Goal: Transaction & Acquisition: Purchase product/service

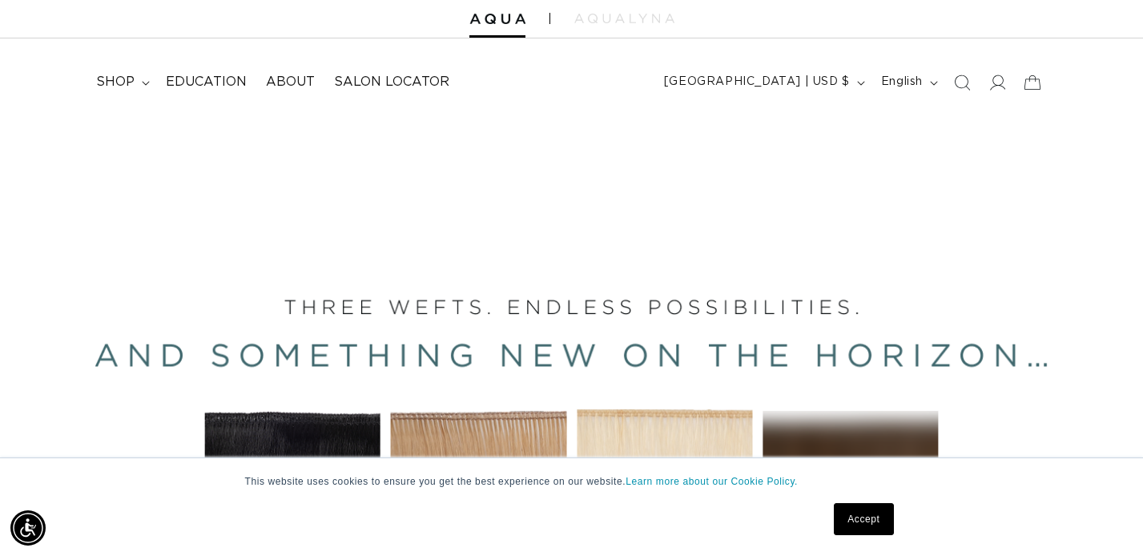
scroll to position [50, 0]
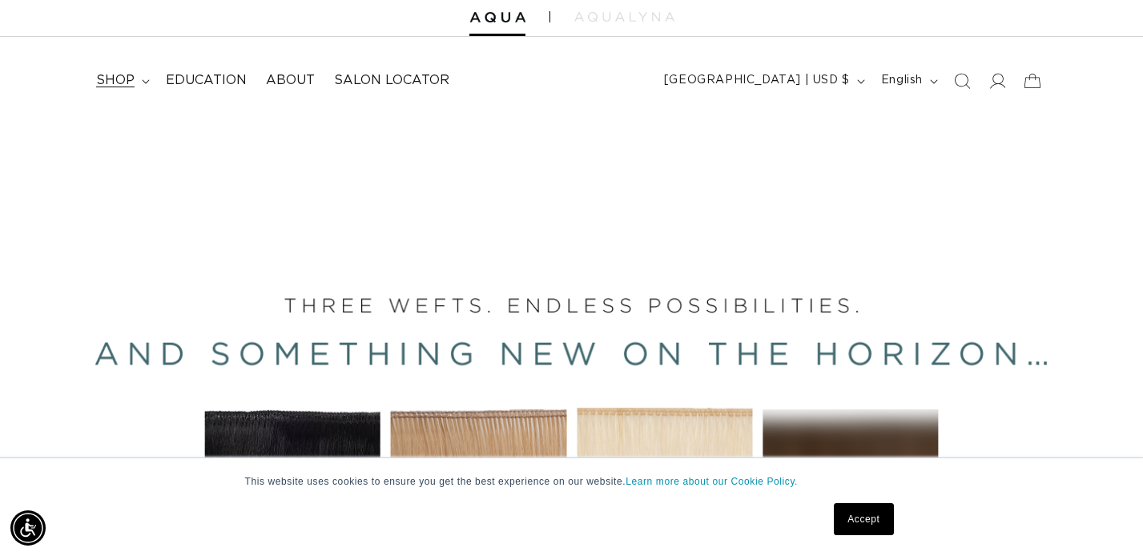
click at [145, 76] on summary "shop" at bounding box center [122, 81] width 70 height 36
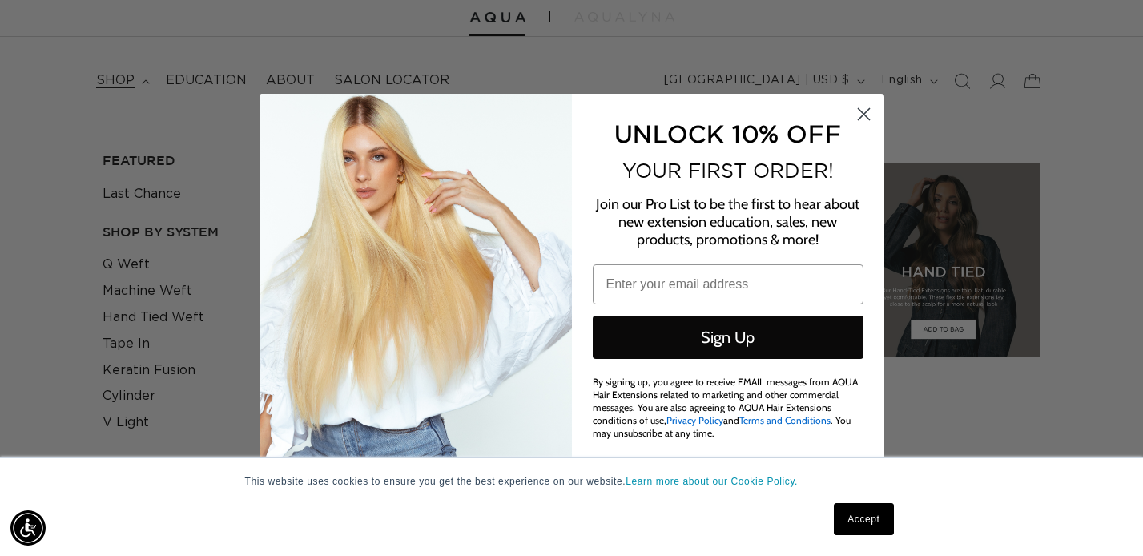
scroll to position [0, 2059]
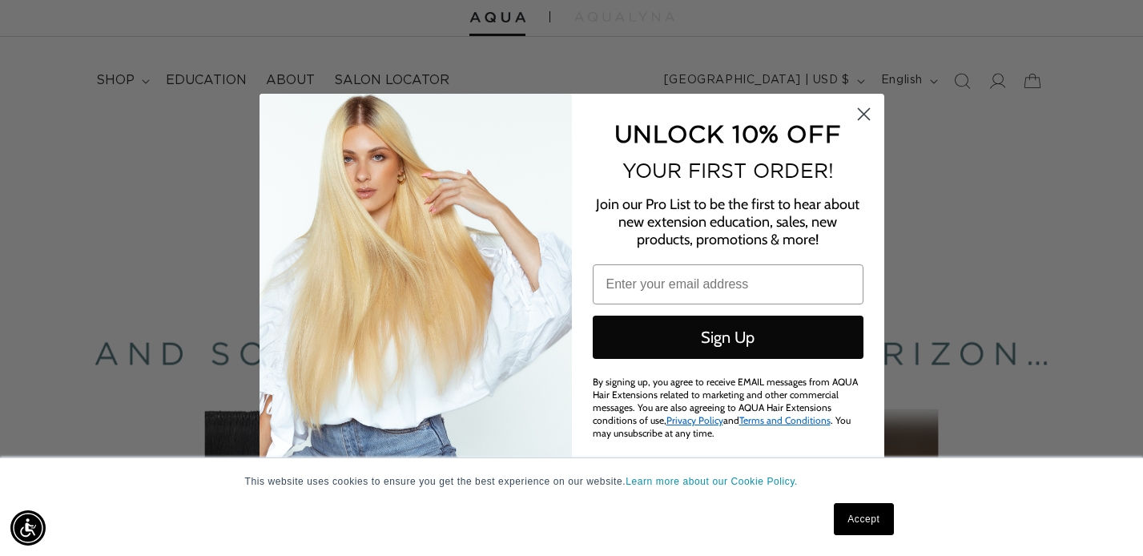
click at [869, 121] on circle "Close dialog" at bounding box center [863, 113] width 26 height 26
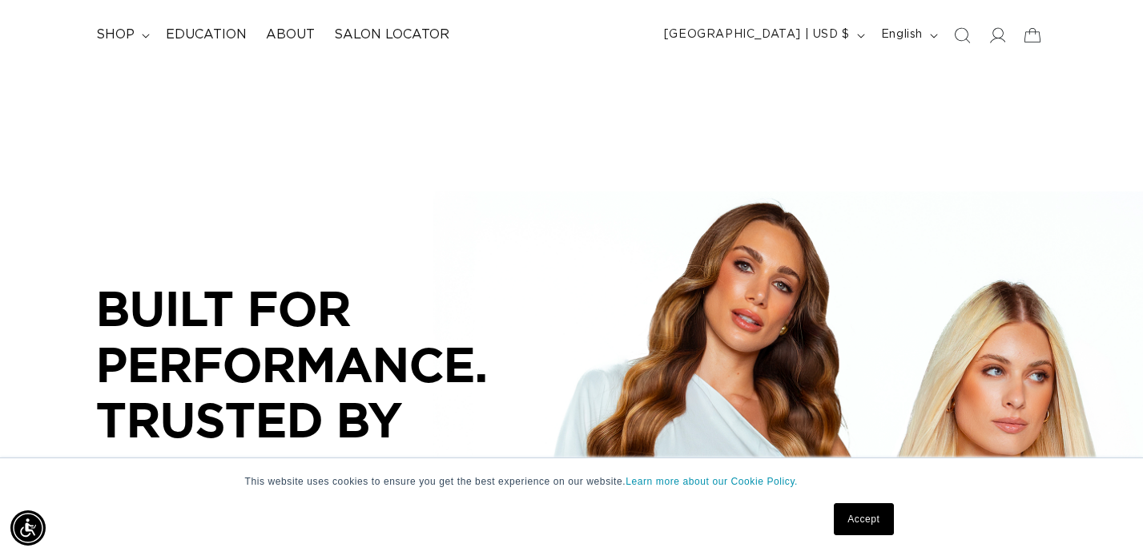
scroll to position [46, 0]
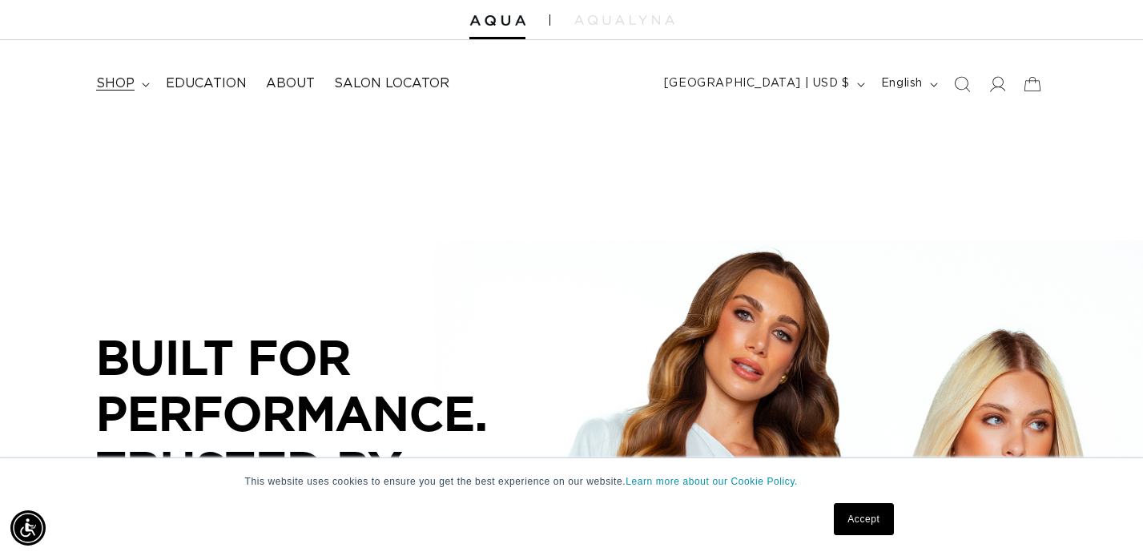
click at [135, 87] on summary "shop" at bounding box center [122, 84] width 70 height 36
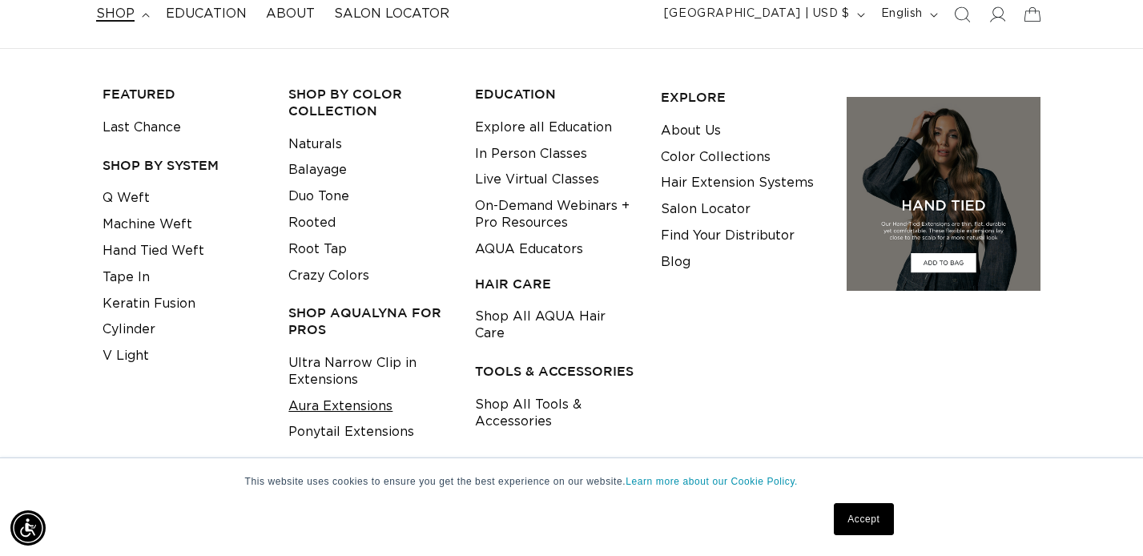
scroll to position [0, 0]
click at [339, 408] on link "Aura Extensions" at bounding box center [340, 406] width 104 height 26
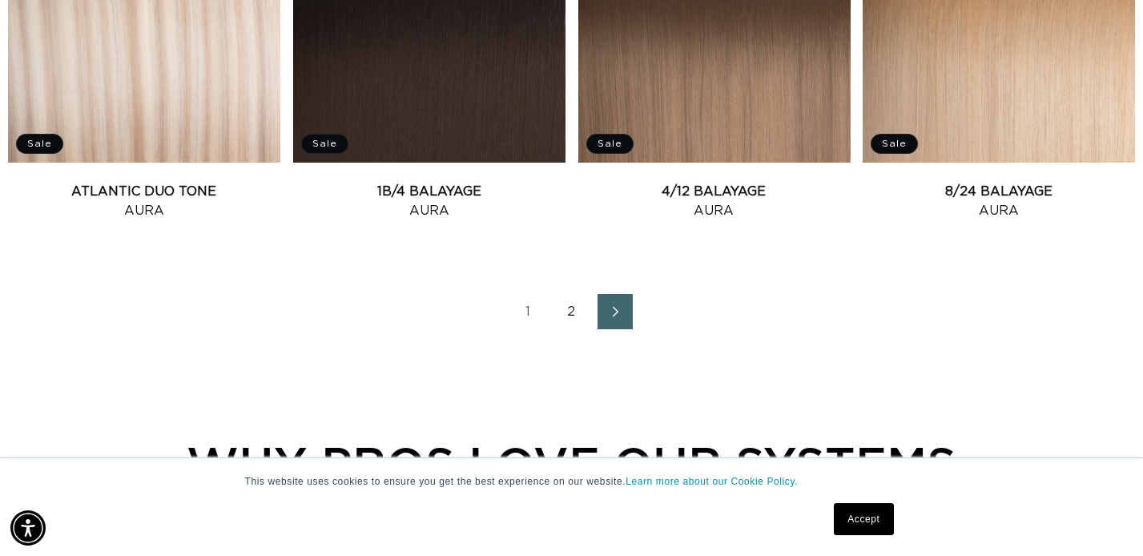
scroll to position [0, 1030]
click at [610, 314] on icon "Next page" at bounding box center [616, 311] width 21 height 11
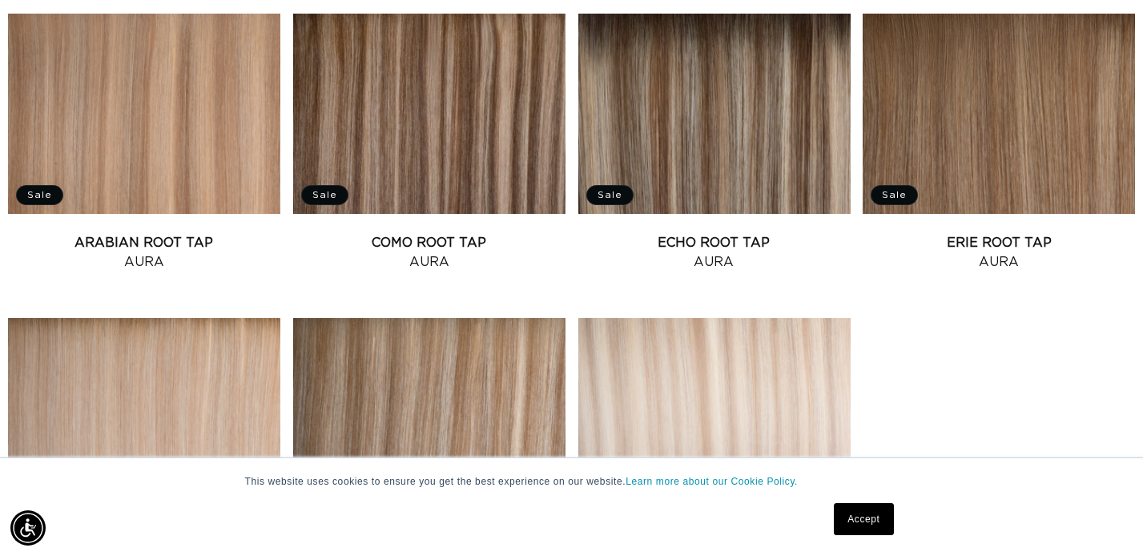
scroll to position [998, 0]
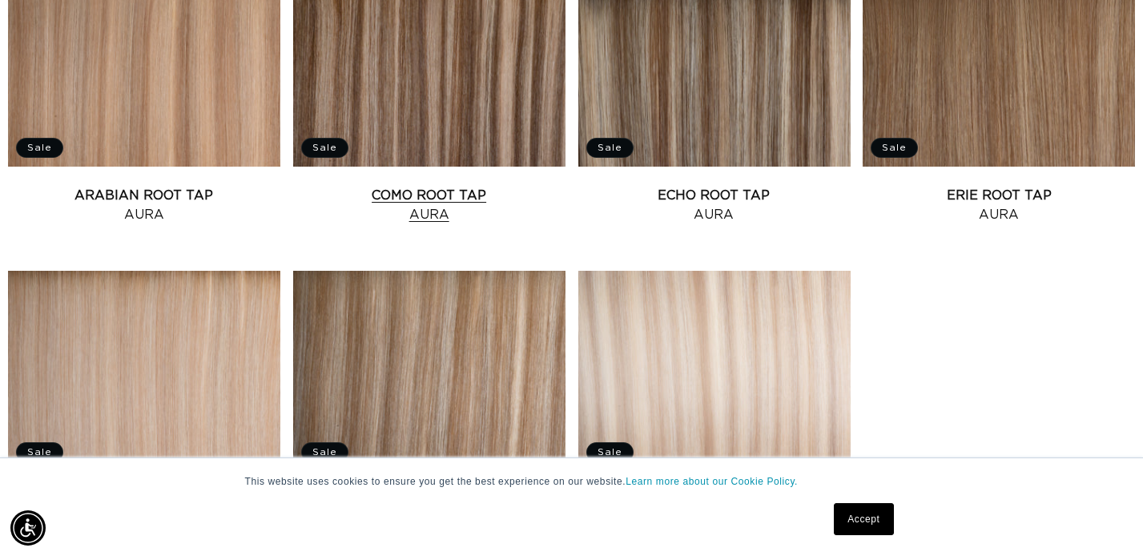
click at [466, 186] on link "Como Root Tap Aura" at bounding box center [429, 205] width 272 height 38
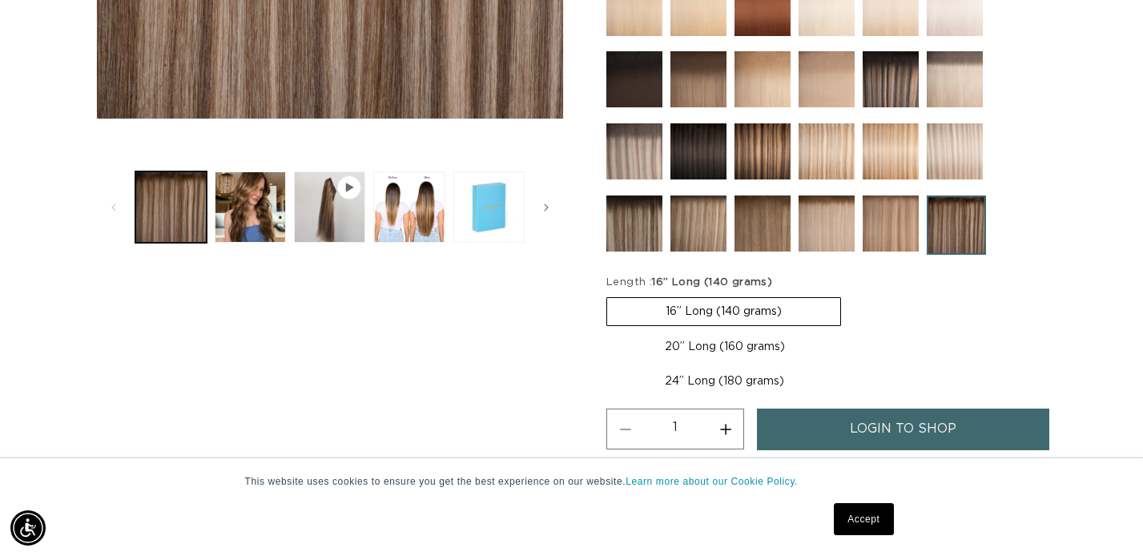
scroll to position [0, 1030]
click at [692, 382] on label "24” Long (180 grams) Variant sold out or unavailable" at bounding box center [725, 381] width 236 height 27
click at [852, 331] on input "24” Long (180 grams) Variant sold out or unavailable" at bounding box center [852, 330] width 1 height 1
radio input "true"
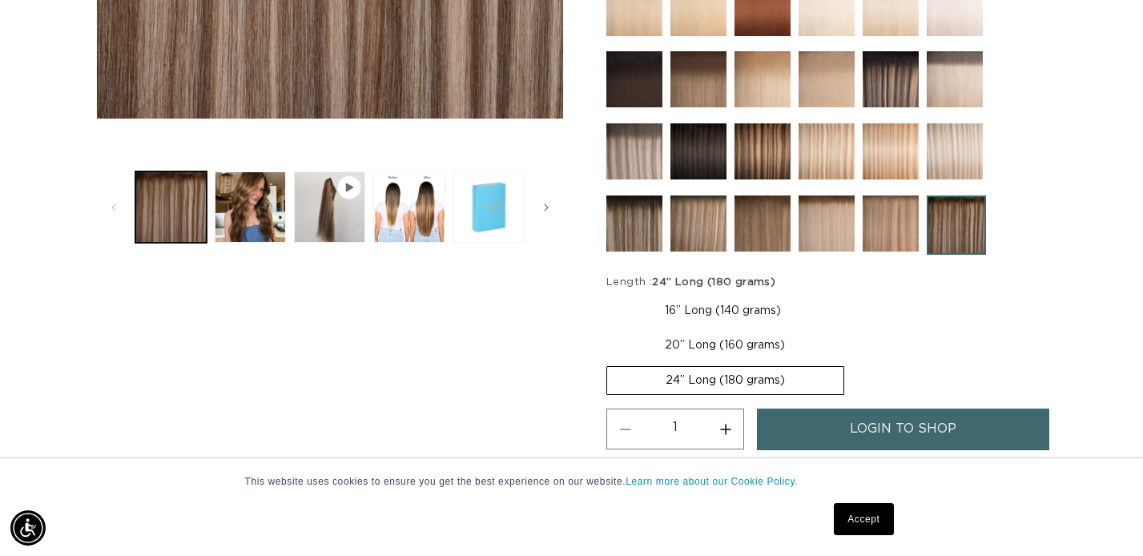
scroll to position [0, 2059]
click at [845, 429] on link "login to shop" at bounding box center [903, 429] width 292 height 41
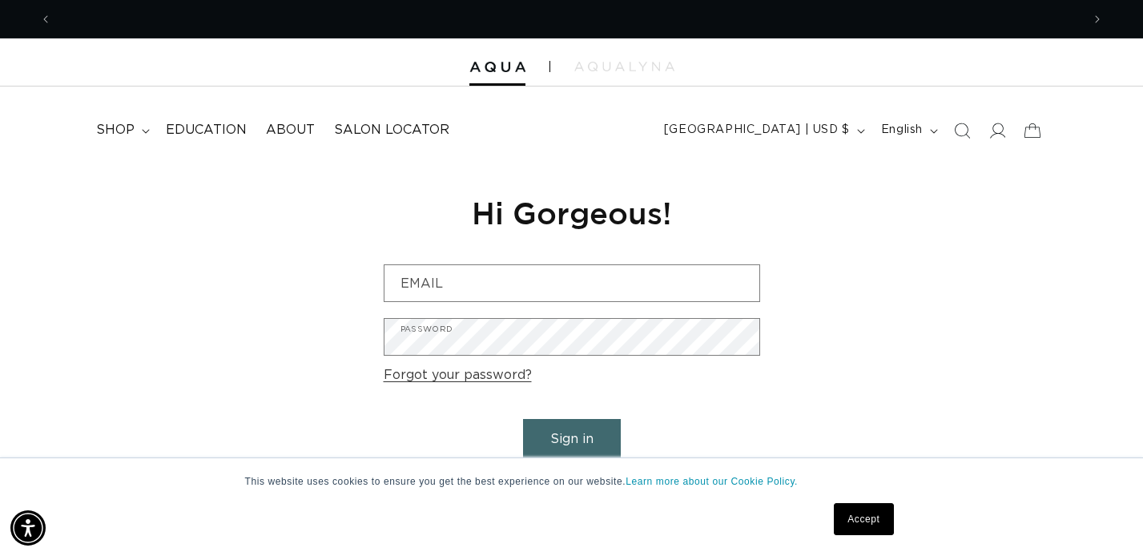
scroll to position [0, 1030]
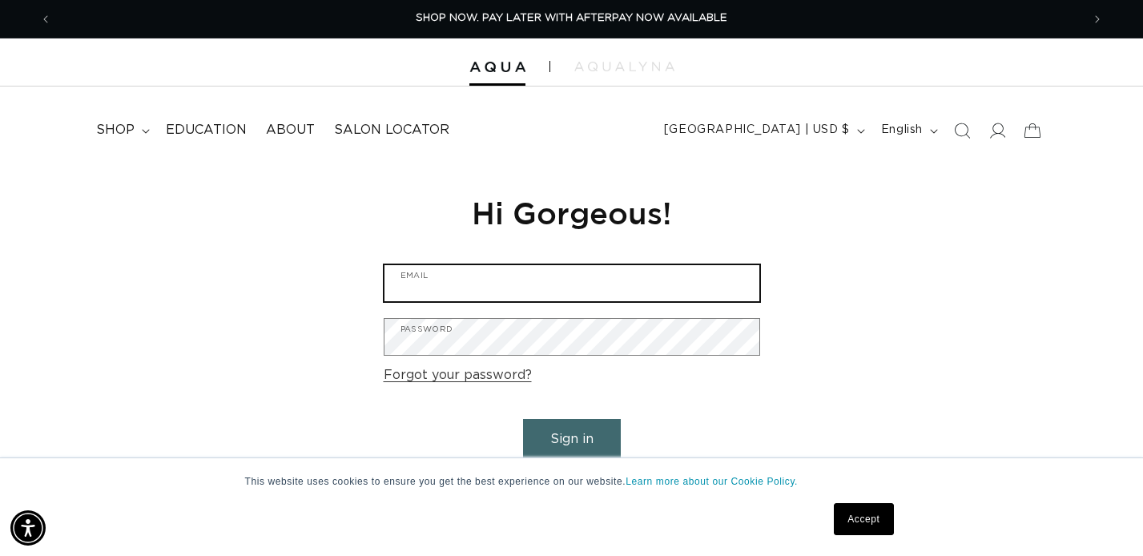
type input "miapark.hair@gmail.com"
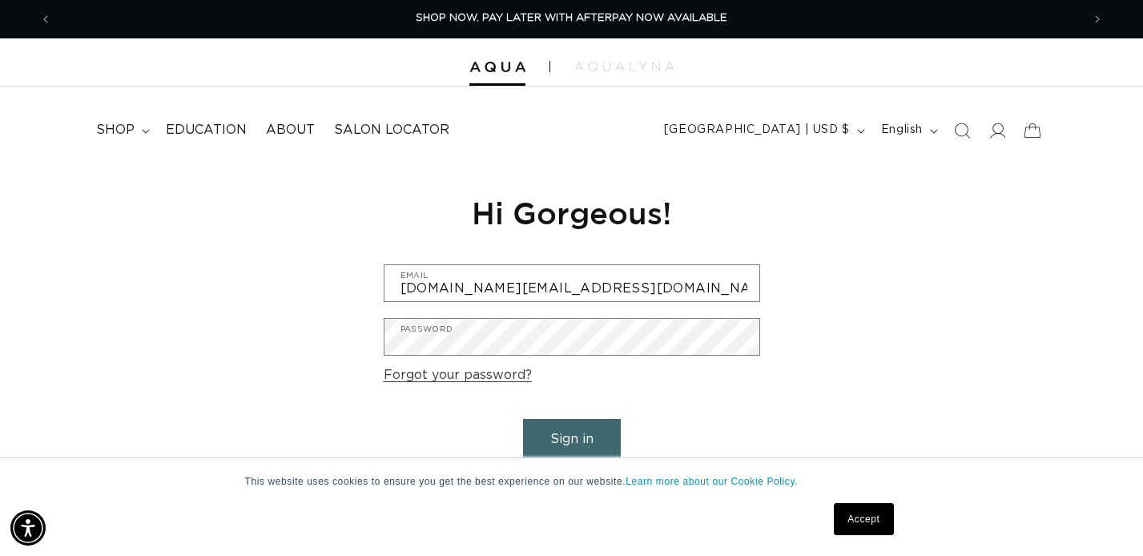
click at [581, 440] on button "Sign in" at bounding box center [572, 439] width 98 height 41
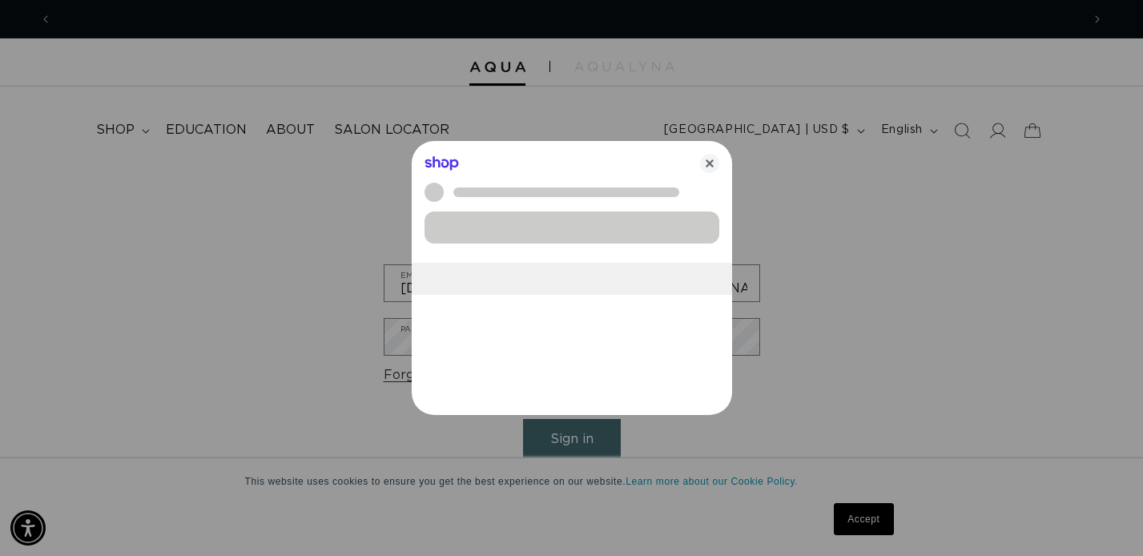
scroll to position [0, 2059]
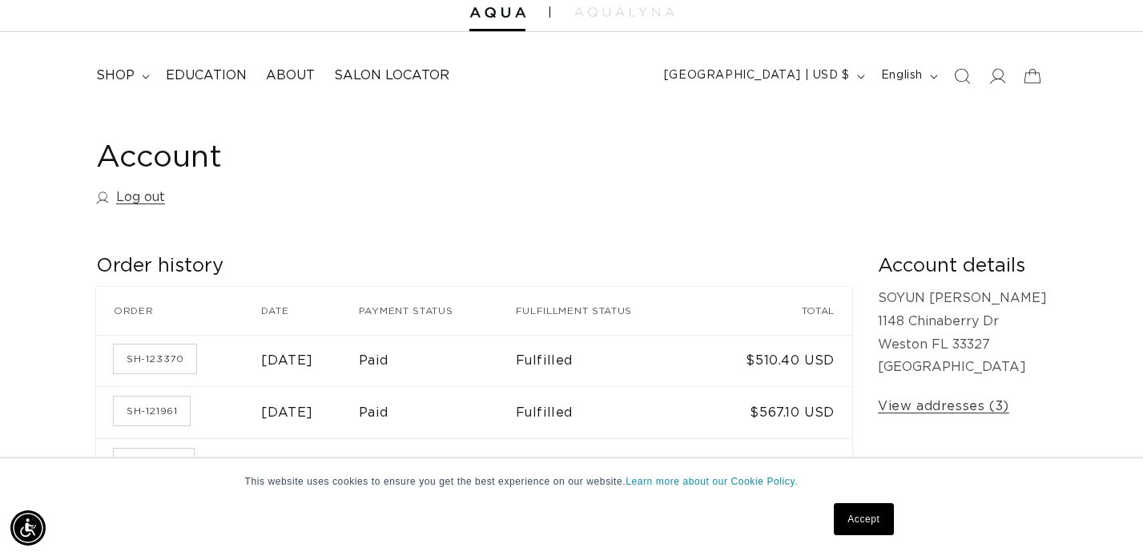
scroll to position [45, 0]
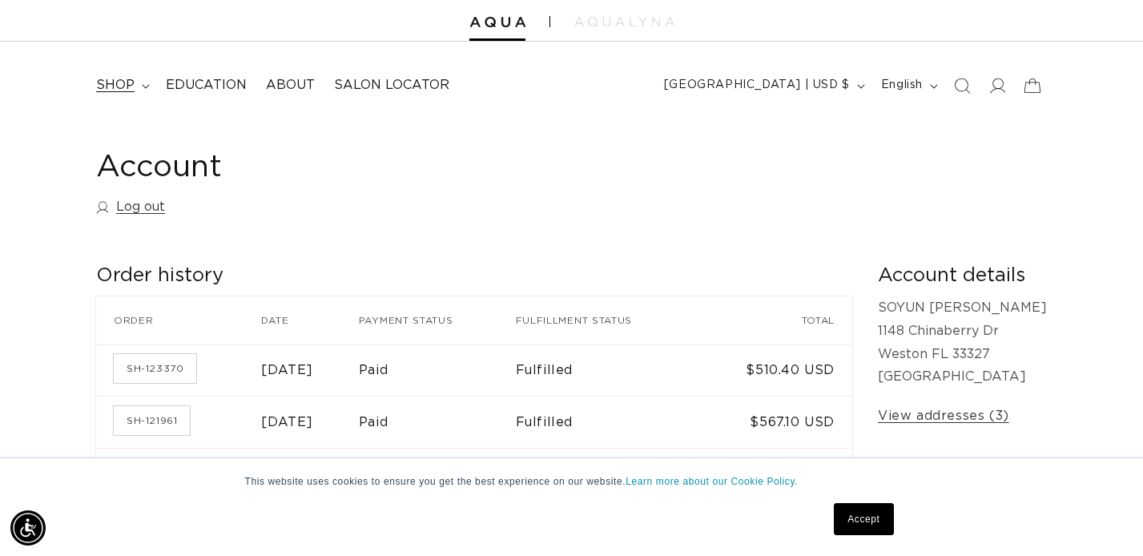
click at [128, 94] on summary "shop" at bounding box center [122, 85] width 70 height 36
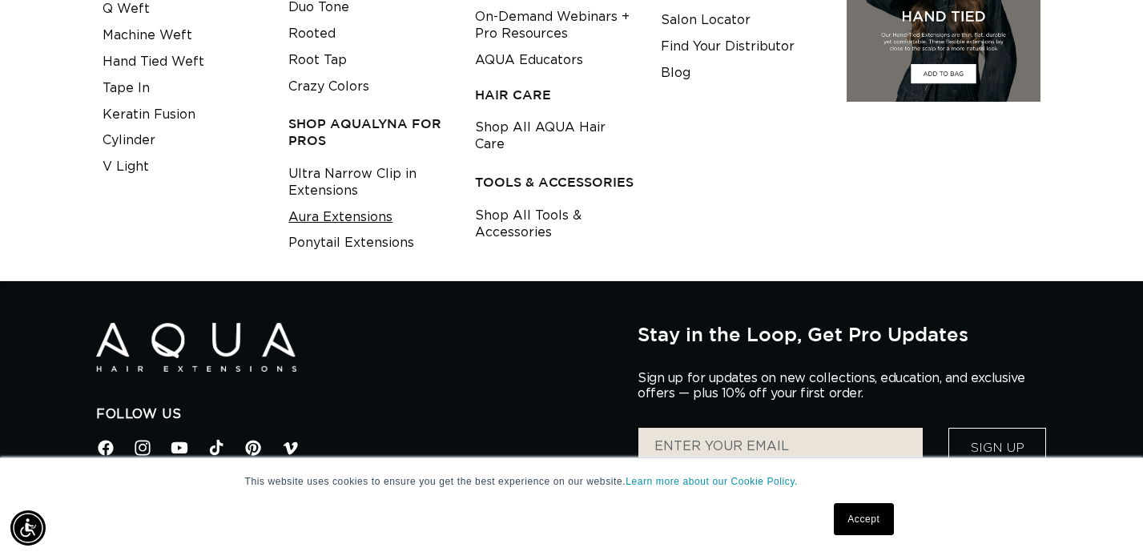
scroll to position [0, 1030]
click at [313, 218] on link "Aura Extensions" at bounding box center [340, 217] width 104 height 26
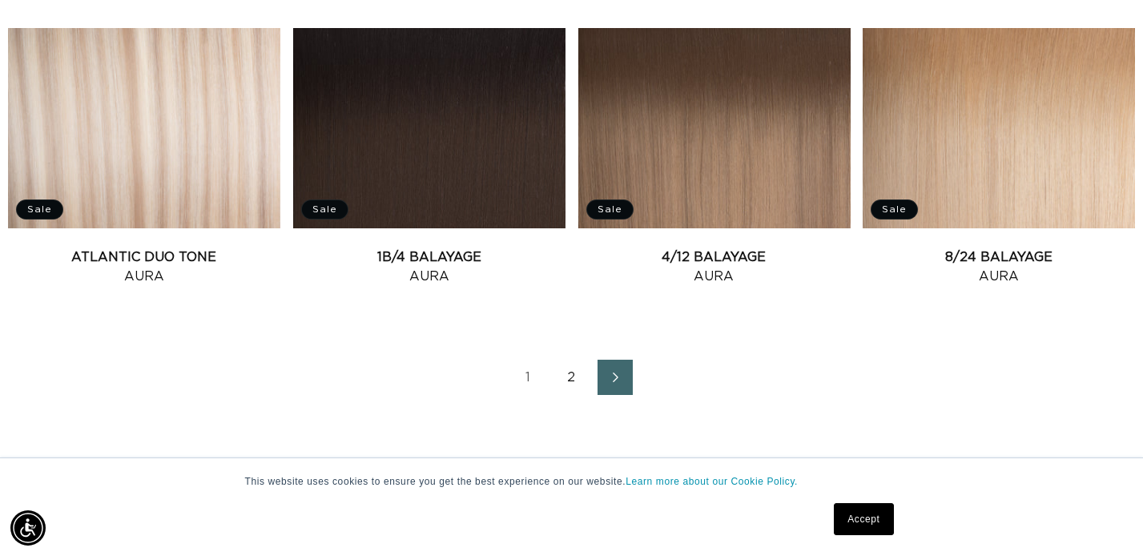
scroll to position [1853, 0]
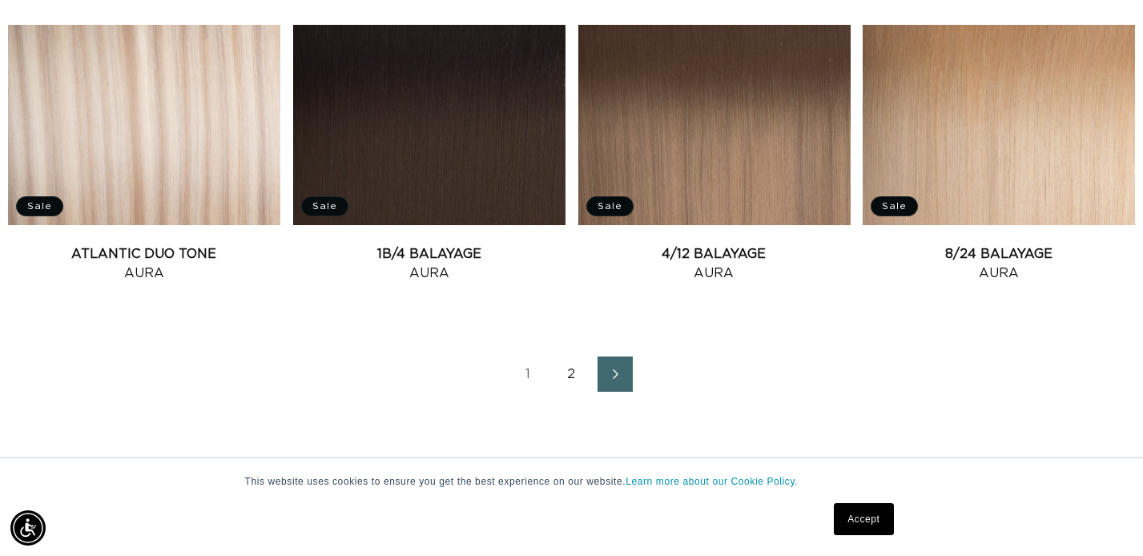
click at [575, 371] on link "2" at bounding box center [571, 374] width 35 height 35
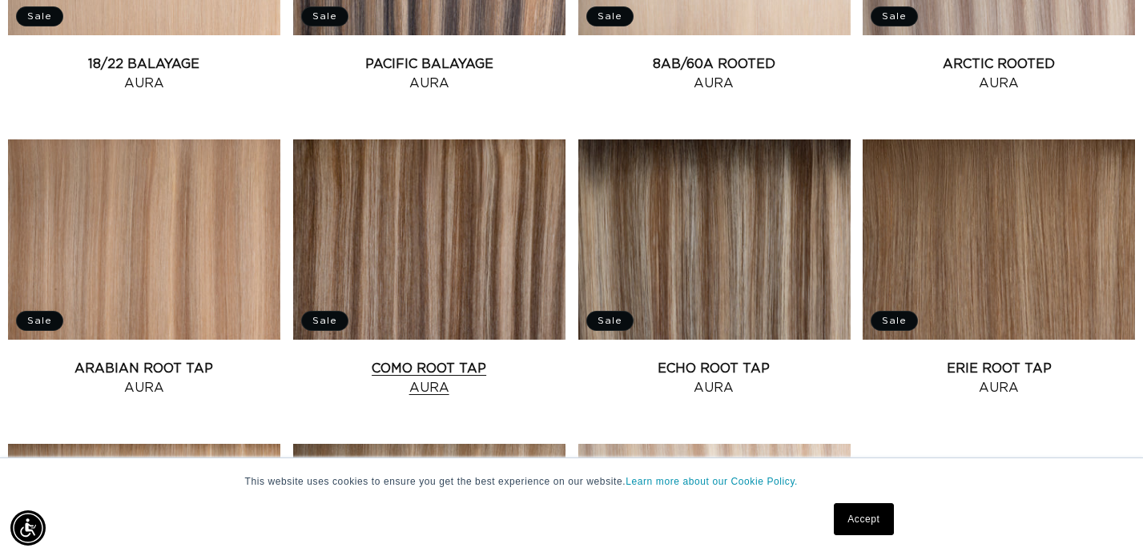
scroll to position [0, 1030]
click at [466, 359] on link "Como Root Tap Aura" at bounding box center [429, 378] width 272 height 38
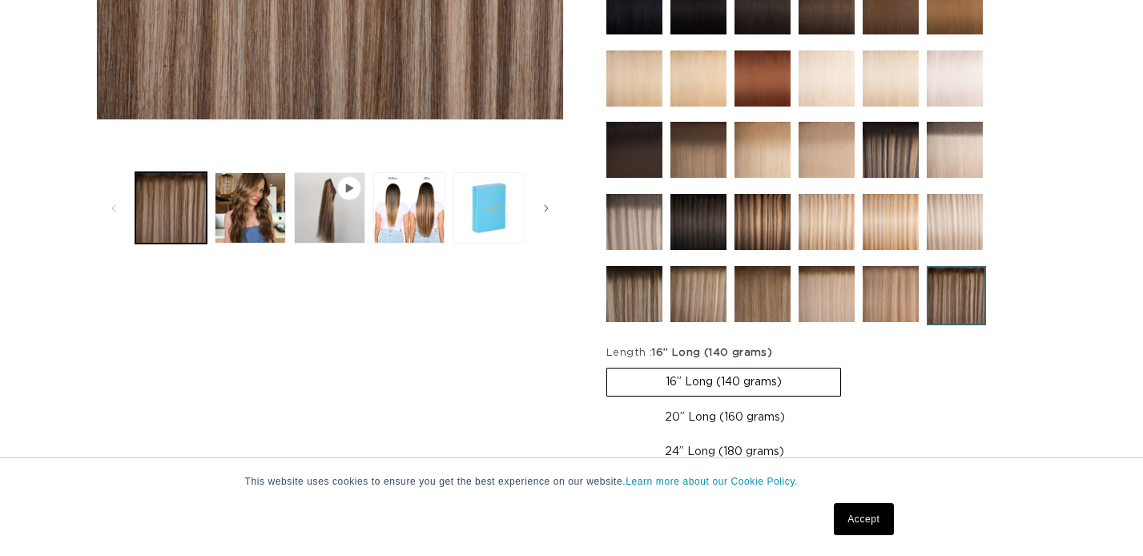
scroll to position [763, 0]
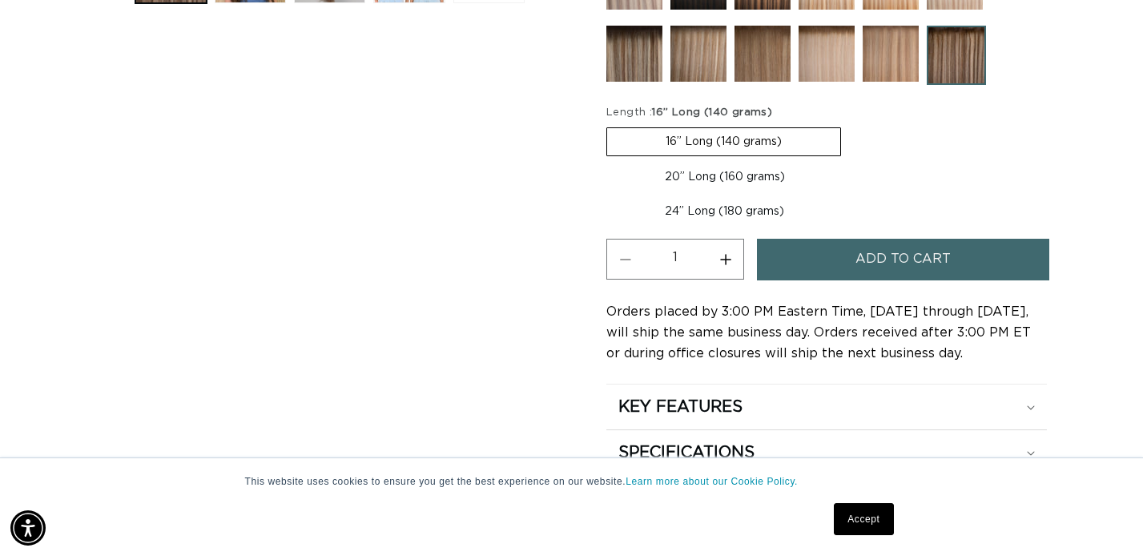
click at [704, 220] on label "24” Long (180 grams) Variant sold out or unavailable" at bounding box center [725, 211] width 236 height 27
click at [852, 161] on input "24” Long (180 grams) Variant sold out or unavailable" at bounding box center [852, 160] width 1 height 1
radio input "true"
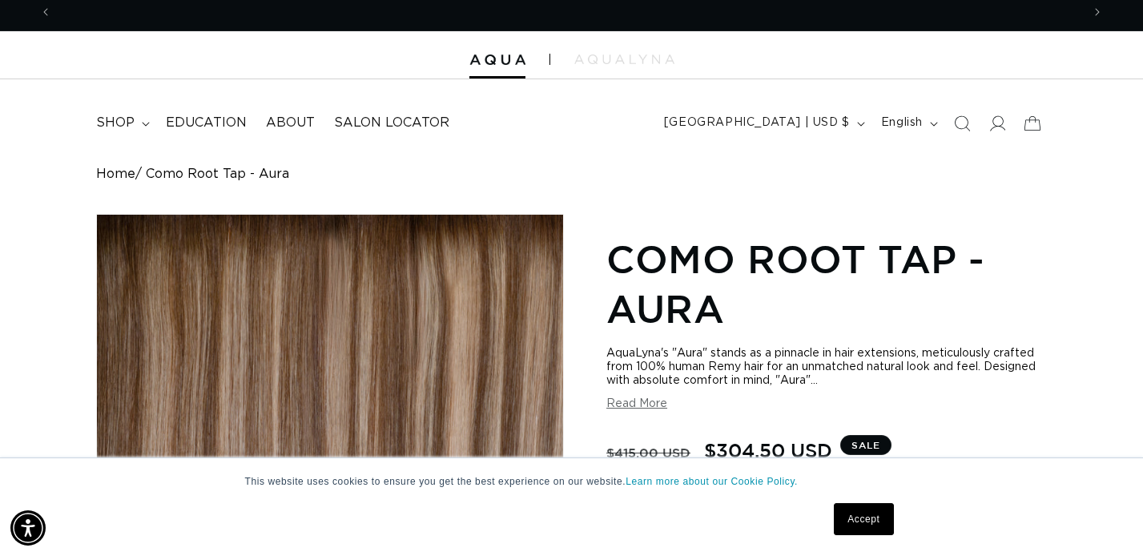
scroll to position [0, 2059]
